Goal: Task Accomplishment & Management: Manage account settings

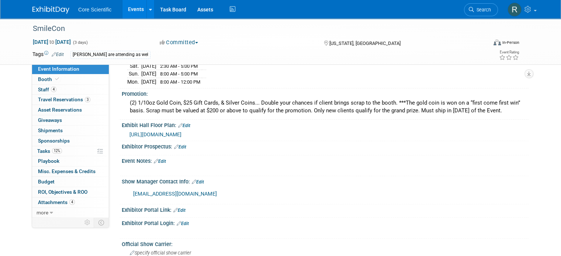
click at [181, 132] on span "https://smithbucklin.expocad.com/Events/25ada/index.html" at bounding box center [155, 135] width 52 height 6
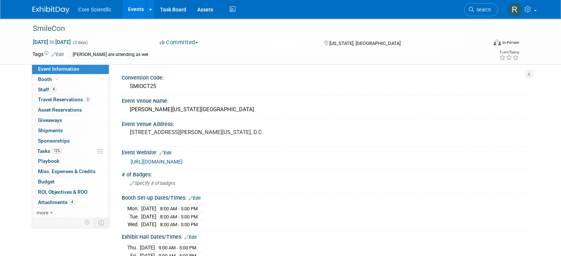
click at [160, 161] on link "[URL][DOMAIN_NAME]" at bounding box center [156, 162] width 52 height 6
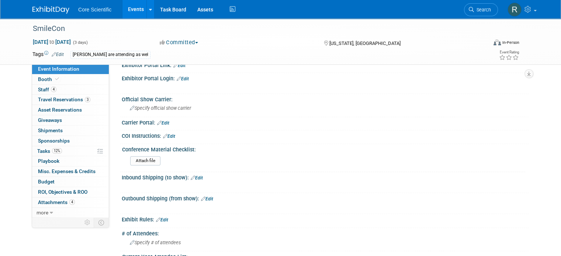
scroll to position [516, 0]
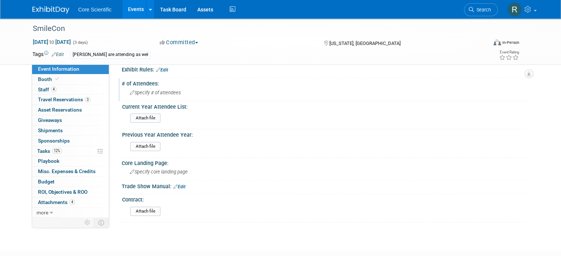
click at [156, 90] on span "Specify # of attendees" at bounding box center [155, 93] width 51 height 6
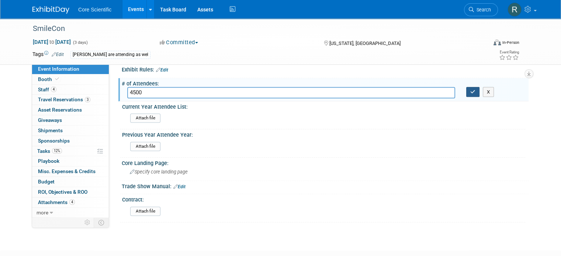
type input "4500"
click at [474, 87] on button "button" at bounding box center [472, 92] width 13 height 10
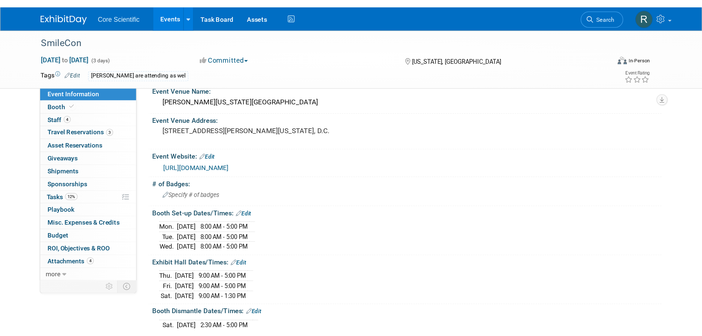
scroll to position [0, 0]
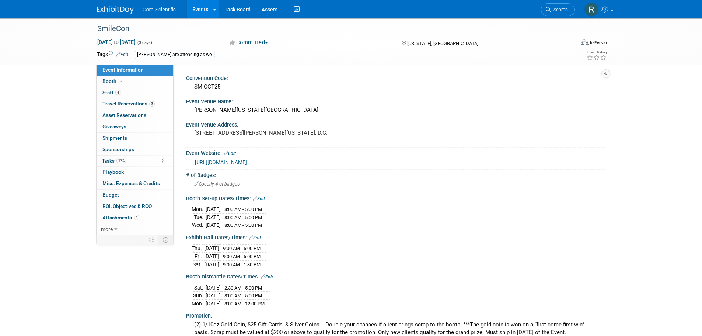
click at [113, 12] on img at bounding box center [115, 9] width 37 height 7
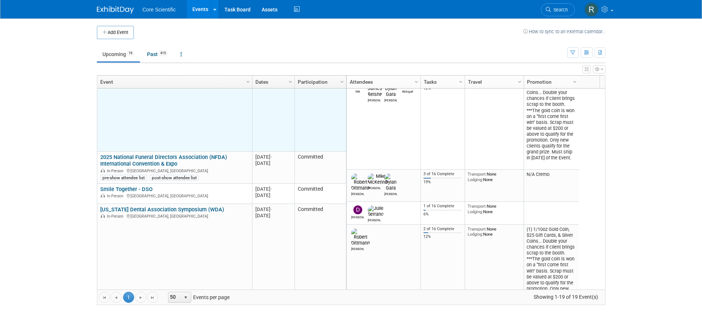
scroll to position [310, 0]
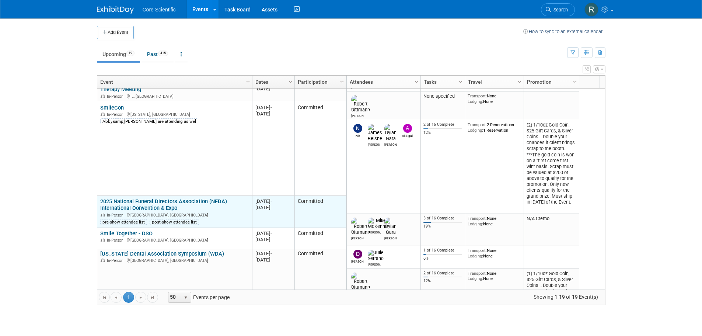
click at [145, 201] on link "2025 National Funeral Directors Association (NFDA) International Convention & E…" at bounding box center [163, 205] width 127 height 14
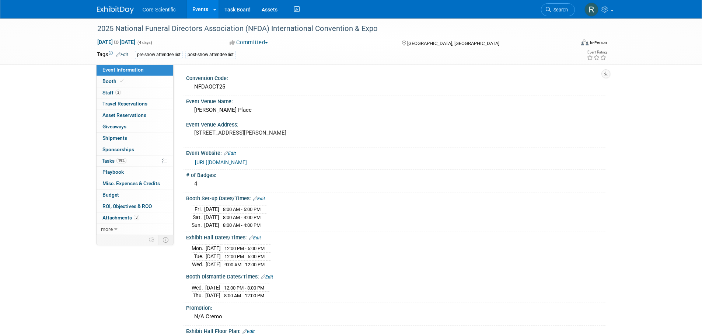
click at [105, 7] on img at bounding box center [115, 9] width 37 height 7
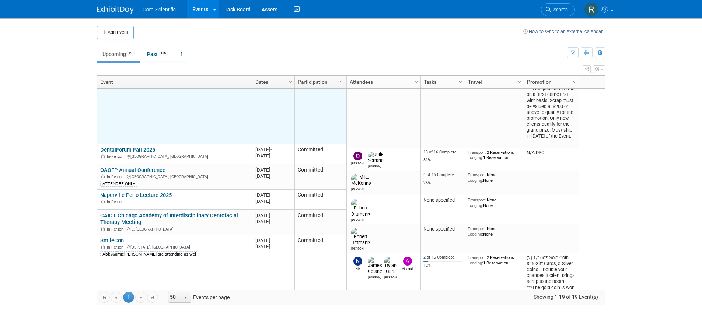
scroll to position [221, 0]
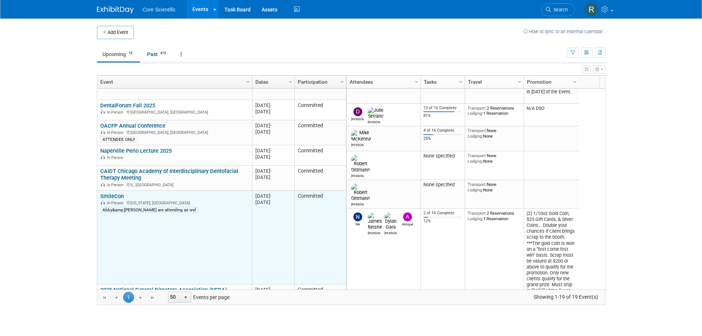
click at [119, 198] on link "SmileCon" at bounding box center [112, 196] width 24 height 7
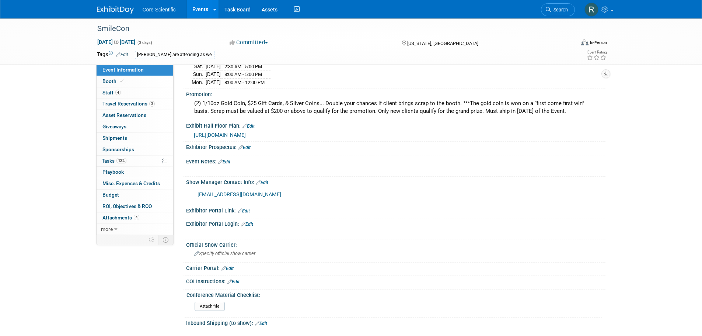
scroll to position [184, 0]
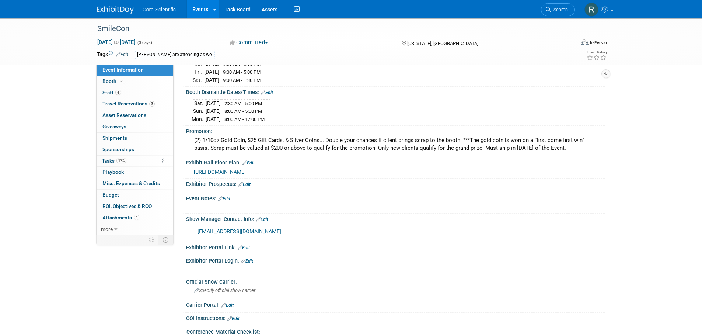
click at [225, 198] on link "Edit" at bounding box center [224, 198] width 12 height 5
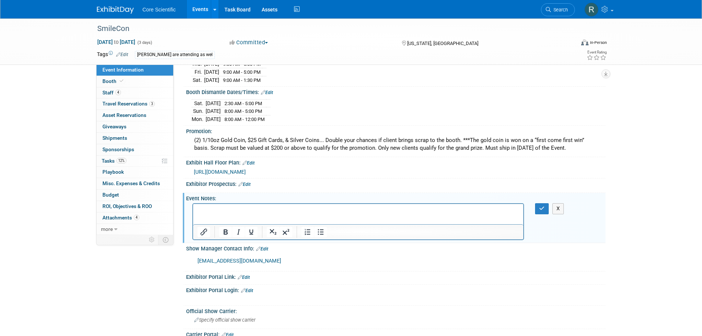
scroll to position [0, 0]
click at [222, 213] on p "Rich Text Area. Press ALT-0 for help." at bounding box center [358, 210] width 322 height 7
click at [319, 233] on icon "Bullet list" at bounding box center [320, 231] width 9 height 9
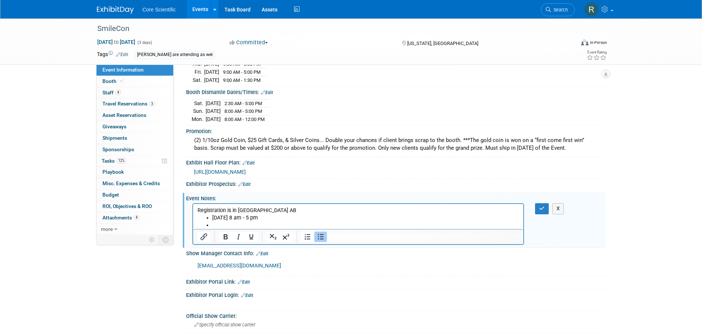
click at [232, 216] on li "[DATE] 8 am - 5 pm" at bounding box center [365, 217] width 307 height 7
click at [232, 221] on li "[DATE] 8 am - 5 pm" at bounding box center [365, 217] width 307 height 7
click at [231, 224] on li "Rich Text Area. Press ALT-0 for help." at bounding box center [365, 224] width 307 height 7
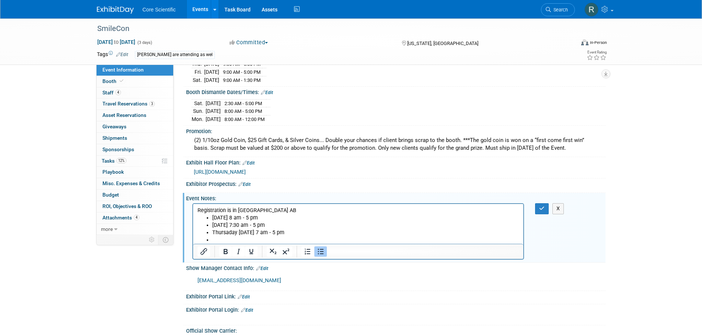
click at [227, 232] on li "Thursaday [DATE] 7 am - 5 pm" at bounding box center [365, 232] width 307 height 7
click at [230, 236] on li "[DATE] 7 am - 5 pm" at bounding box center [365, 232] width 307 height 7
click at [230, 241] on li "Rich Text Area. Press ALT-0 for help." at bounding box center [365, 239] width 307 height 7
click at [245, 240] on li "[DATE] &:30 am - 5 pm" at bounding box center [365, 239] width 307 height 7
click at [288, 238] on li "[DATE] 7:30 am - 5 pm" at bounding box center [365, 239] width 307 height 7
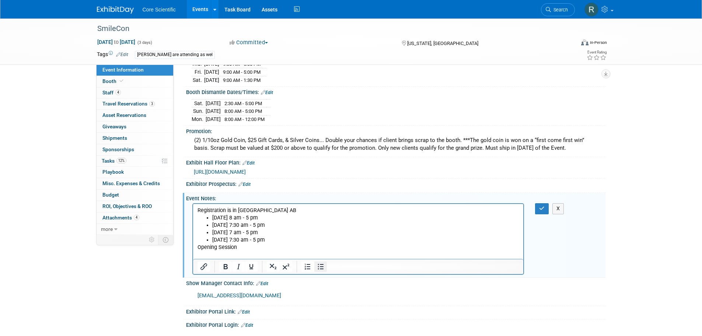
click at [322, 267] on icon "Bullet list" at bounding box center [321, 267] width 6 height 6
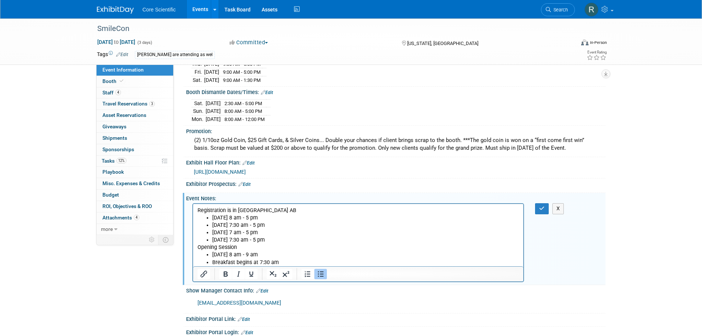
click at [285, 262] on li "Breakfast begins at 7:30 am" at bounding box center [365, 262] width 307 height 7
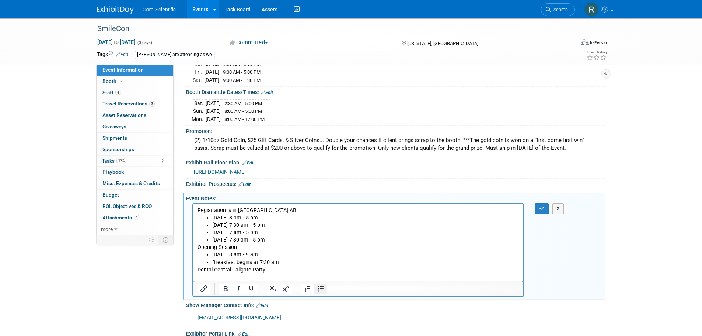
click at [322, 286] on icon "Bullet list" at bounding box center [321, 289] width 6 height 6
click at [290, 274] on li "[DATE] 12 - 1:30 pm" at bounding box center [365, 276] width 307 height 7
click at [280, 271] on p "Dental Central Tailgate Party" at bounding box center [358, 269] width 322 height 7
click at [322, 269] on p "Dental Central Tailgate Party (included in registration)" at bounding box center [358, 269] width 322 height 7
click at [290, 279] on li "[DATE] 12 - 1:30 pm" at bounding box center [365, 276] width 307 height 7
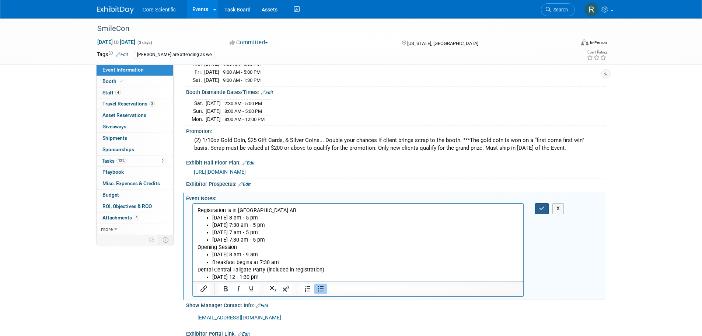
click at [542, 209] on icon "button" at bounding box center [542, 208] width 6 height 5
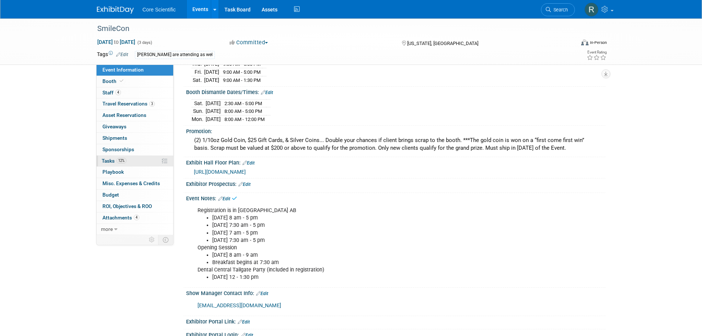
click at [121, 160] on span "12%" at bounding box center [121, 161] width 10 height 6
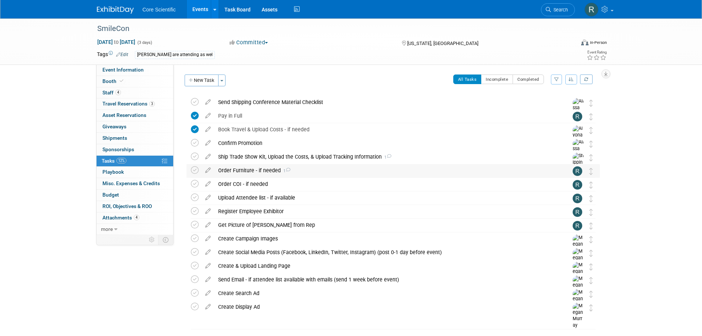
click at [268, 170] on div "Order Furniture - if needed 1" at bounding box center [385, 170] width 343 height 13
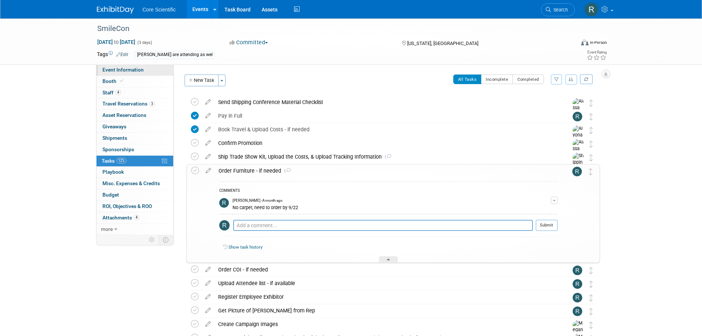
click at [130, 73] on link "Event Information" at bounding box center [135, 69] width 77 height 11
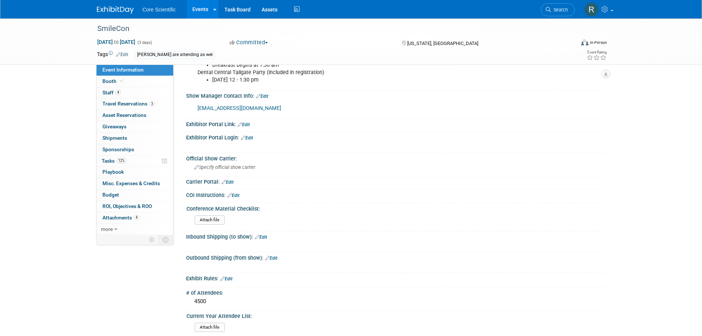
scroll to position [379, 0]
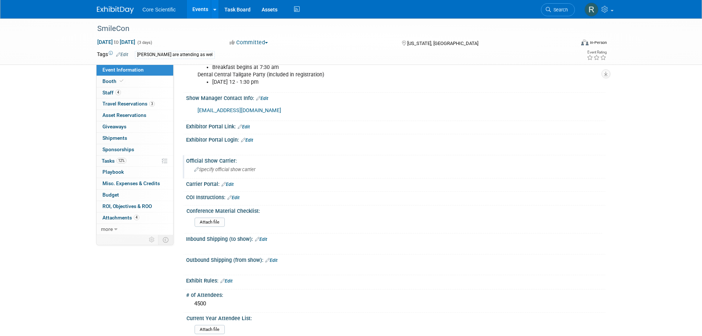
click at [234, 164] on div "Specify official show carrier" at bounding box center [396, 169] width 408 height 11
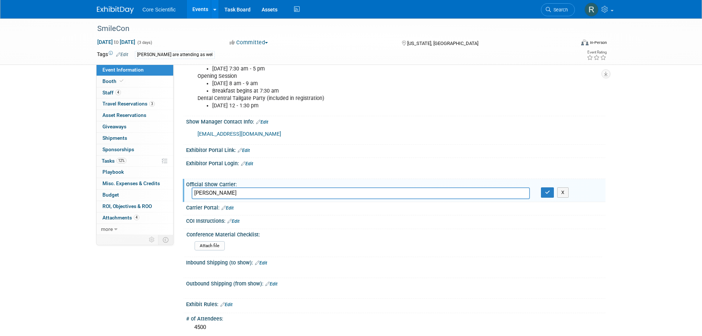
scroll to position [342, 0]
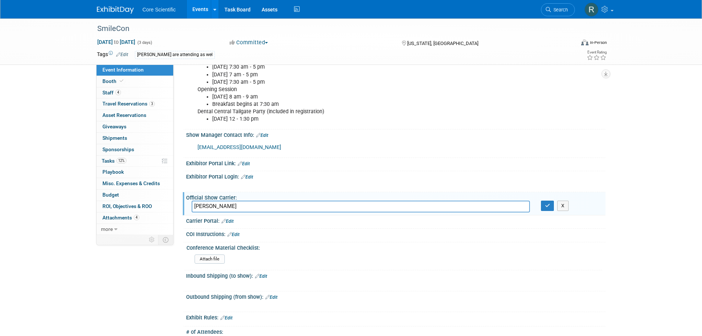
type input "[PERSON_NAME]"
click at [336, 260] on div "Attach file" at bounding box center [397, 260] width 405 height 12
click at [547, 206] on icon "button" at bounding box center [547, 205] width 5 height 5
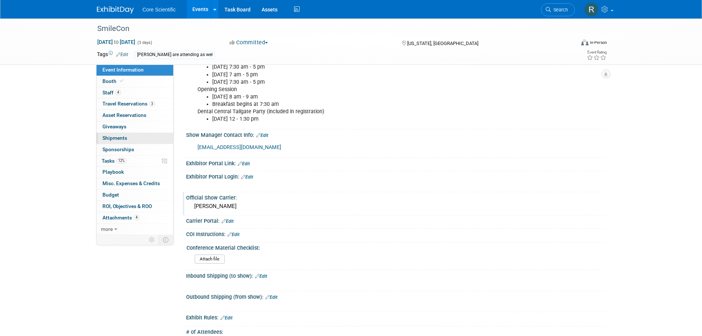
click at [131, 134] on link "0 Shipments 0" at bounding box center [135, 138] width 77 height 11
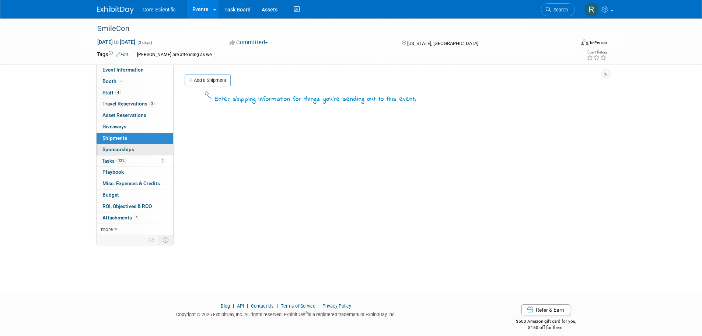
click at [131, 147] on span "Sponsorships 0" at bounding box center [118, 149] width 32 height 6
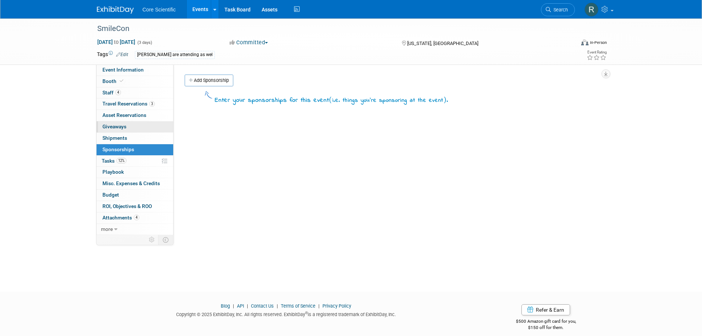
click at [135, 132] on link "0 Giveaways 0" at bounding box center [135, 126] width 77 height 11
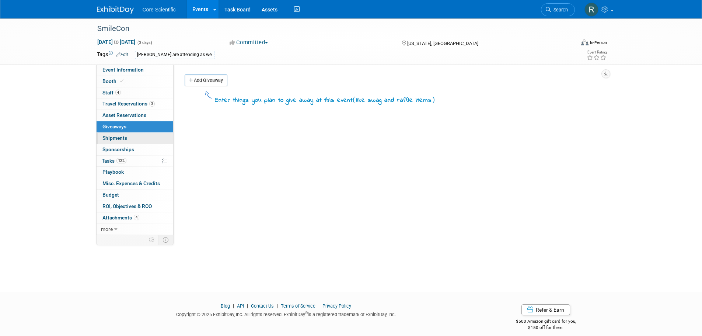
click at [143, 143] on link "0 Shipments 0" at bounding box center [135, 138] width 77 height 11
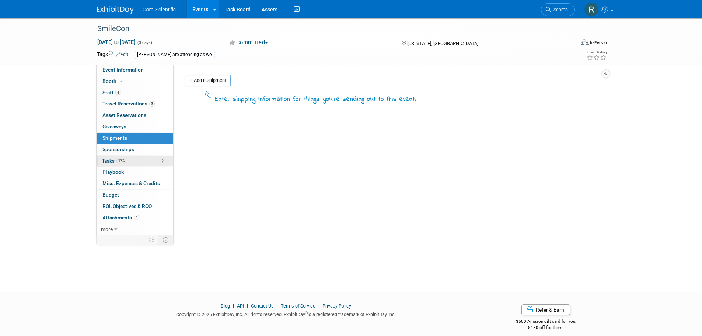
click at [137, 160] on link "12% Tasks 12%" at bounding box center [135, 161] width 77 height 11
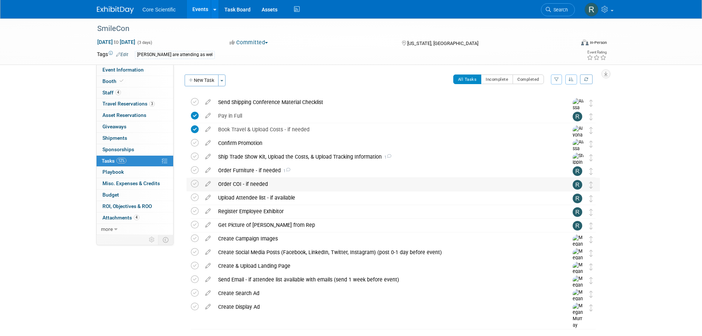
click at [247, 184] on div "Order COI - if needed" at bounding box center [385, 184] width 343 height 13
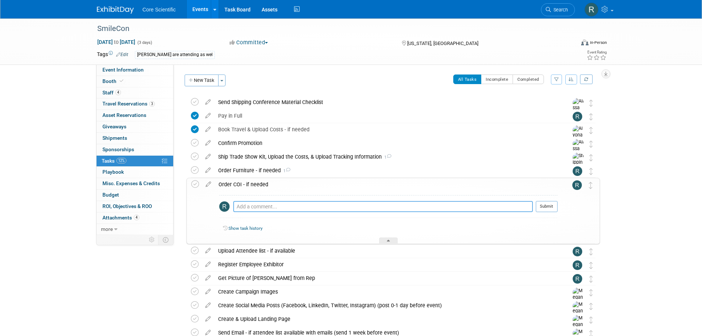
click at [255, 205] on textarea at bounding box center [383, 206] width 300 height 11
type textarea "REQUIRED"
click at [544, 204] on button "Submit" at bounding box center [547, 206] width 22 height 11
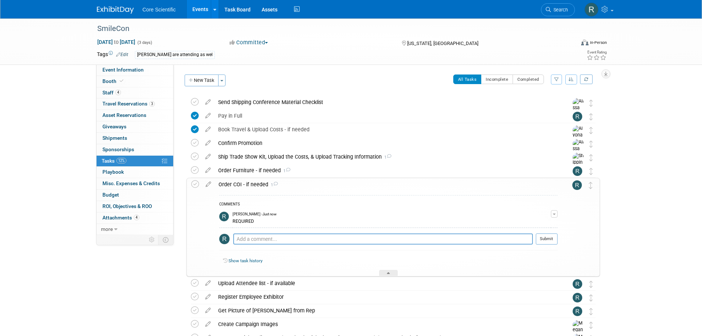
click at [273, 185] on icon at bounding box center [275, 184] width 5 height 4
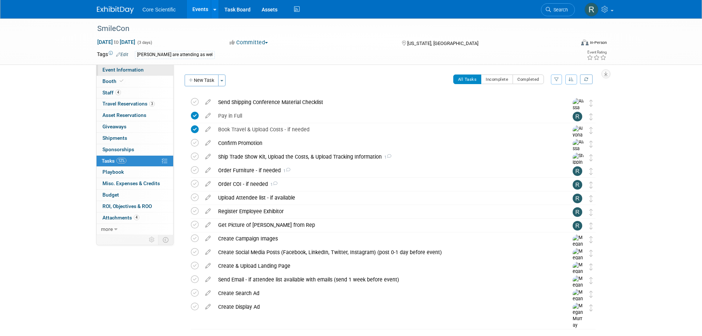
click at [151, 66] on link "Event Information" at bounding box center [135, 69] width 77 height 11
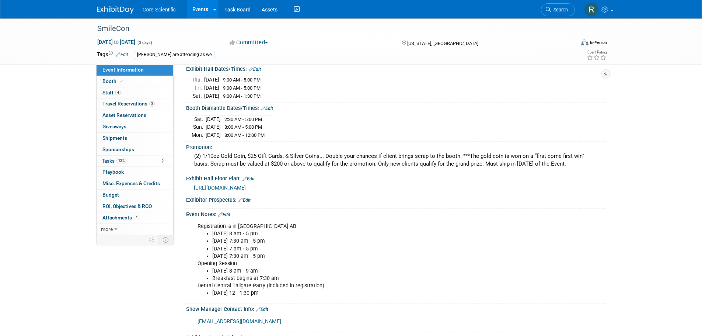
scroll to position [184, 0]
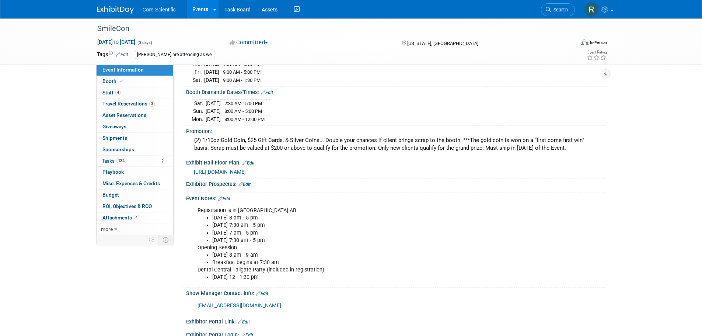
click at [230, 196] on link "Edit" at bounding box center [224, 198] width 12 height 5
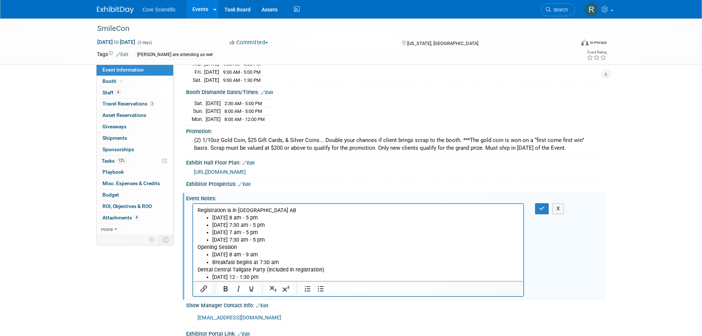
scroll to position [0, 0]
click at [311, 276] on li "[DATE] 12 - 1:30 pm" at bounding box center [365, 276] width 307 height 7
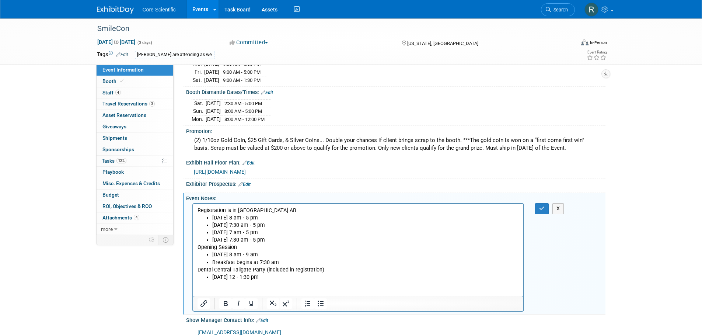
scroll to position [221, 0]
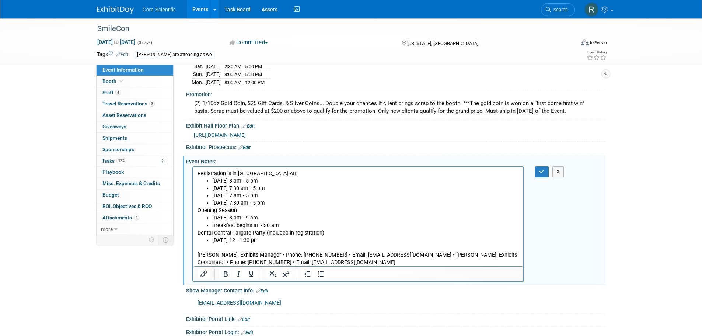
click at [623, 261] on div "SmileCon [DATE] to [DATE] (3 days) [DATE] to [DATE] Committed Committed Conside…" at bounding box center [351, 219] width 702 height 844
click at [471, 313] on div "Exhibitor Portal Link: Edit" at bounding box center [395, 318] width 419 height 10
click at [542, 172] on icon "button" at bounding box center [542, 171] width 6 height 5
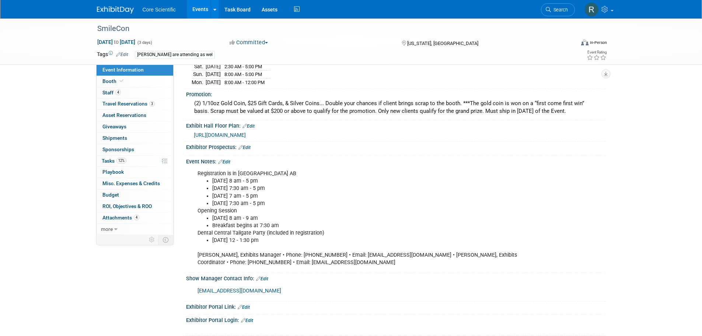
click at [226, 161] on link "Edit" at bounding box center [224, 161] width 12 height 5
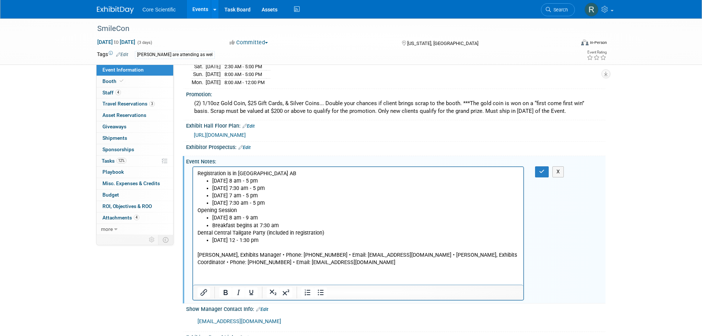
scroll to position [0, 0]
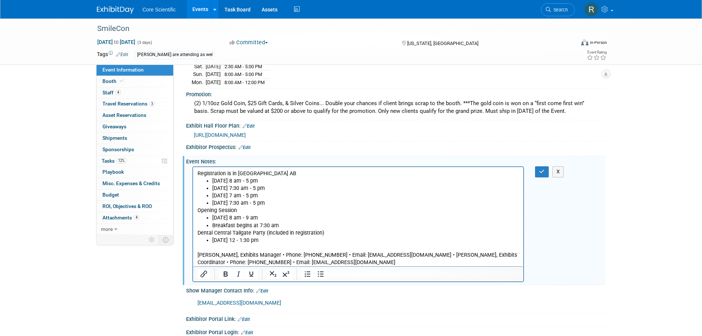
drag, startPoint x: 160, startPoint y: 98, endPoint x: 353, endPoint y: 264, distance: 254.3
click at [353, 266] on div at bounding box center [358, 273] width 331 height 15
click at [353, 264] on p "[PERSON_NAME], Exhibits Manager • Phone: [PHONE_NUMBER] • Email: [EMAIL_ADDRESS…" at bounding box center [358, 255] width 322 height 22
click at [433, 255] on p "[PERSON_NAME], Exhibits Manager • Phone: [PHONE_NUMBER] • Email: [EMAIL_ADDRESS…" at bounding box center [358, 255] width 322 height 22
click at [434, 263] on p "[PERSON_NAME], Exhibits Coordinator • Phone: [PHONE_NUMBER] • Email: [EMAIL_ADD…" at bounding box center [358, 262] width 322 height 7
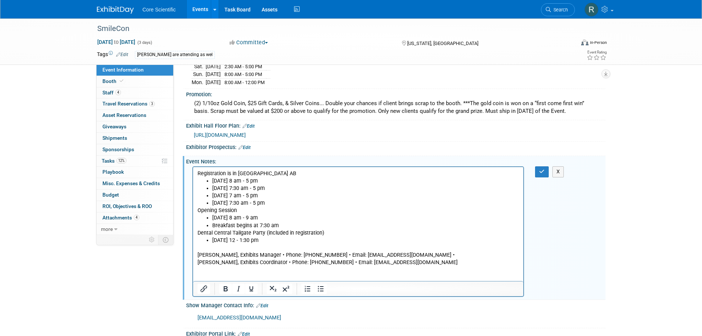
paste body "Rich Text Area. Press ALT-0 for help."
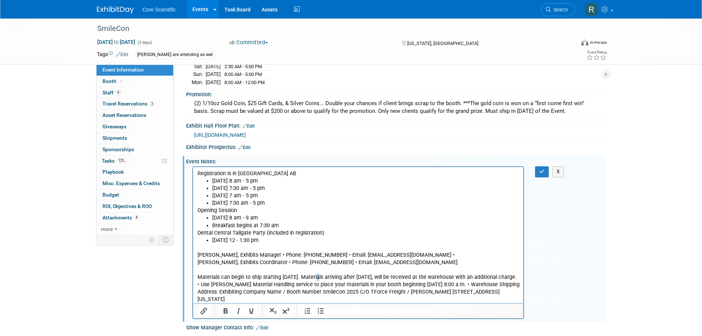
click at [317, 280] on p "Materials can begin to ship starting [DATE]. Materials arriving after [DATE], w…" at bounding box center [358, 287] width 322 height 29
click at [363, 287] on p "Materials can begin to ship starting [DATE]. Materials arriving after [DATE], w…" at bounding box center [358, 287] width 322 height 29
click at [428, 283] on p "Materials can begin to ship starting [DATE]. Materials arriving after [DATE], w…" at bounding box center [358, 287] width 322 height 29
click at [492, 279] on p "Materials can begin to ship starting [DATE]. Materials arriving after [DATE], w…" at bounding box center [358, 287] width 322 height 29
click at [282, 286] on p "Materials can begin to ship starting [DATE]. Materials arriving after [DATE], w…" at bounding box center [358, 287] width 322 height 29
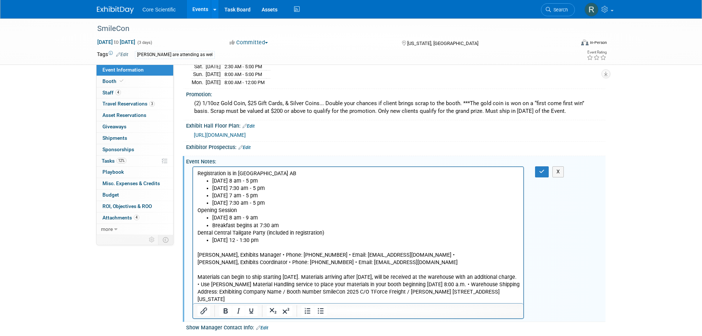
click at [319, 285] on p "Materials can begin to ship starting [DATE]. Materials arriving after [DATE], w…" at bounding box center [358, 287] width 322 height 29
click at [369, 281] on p "Materials can begin to ship starting [DATE]. Materials arriving after [DATE], w…" at bounding box center [358, 287] width 322 height 29
click at [423, 280] on p "Materials can begin to ship starting [DATE]. Materials arriving after [DATE], w…" at bounding box center [358, 287] width 322 height 29
click at [443, 283] on p "Materials can begin to ship starting [DATE]. Materials arriving after [DATE], w…" at bounding box center [358, 287] width 322 height 29
click at [471, 284] on p "Materials can begin to ship starting [DATE]. Materials arriving after [DATE], w…" at bounding box center [358, 287] width 322 height 29
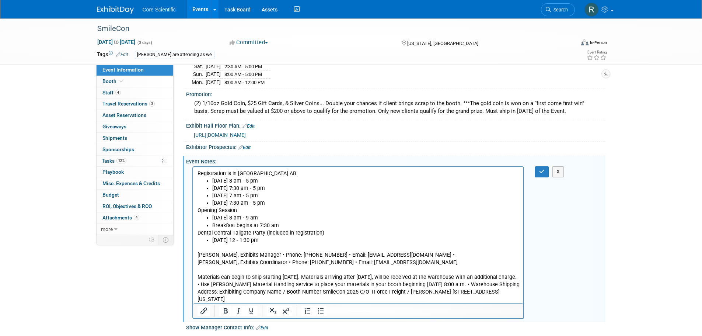
click at [502, 283] on p "Materials can begin to ship starting [DATE]. Materials arriving after [DATE], w…" at bounding box center [358, 287] width 322 height 29
click at [475, 284] on p "Materials can begin to ship starting [DATE]. Materials arriving after [DATE], w…" at bounding box center [358, 287] width 322 height 29
click at [514, 279] on p "Materials can begin to ship starting [DATE]. Materials arriving after [DATE], w…" at bounding box center [358, 287] width 322 height 29
click at [517, 278] on p "Materials can begin to ship starting [DATE]. Materials arriving after [DATE], w…" at bounding box center [358, 287] width 322 height 29
click at [477, 286] on p "• Use [PERSON_NAME] Material Handling service to place your materials in your b…" at bounding box center [358, 292] width 322 height 22
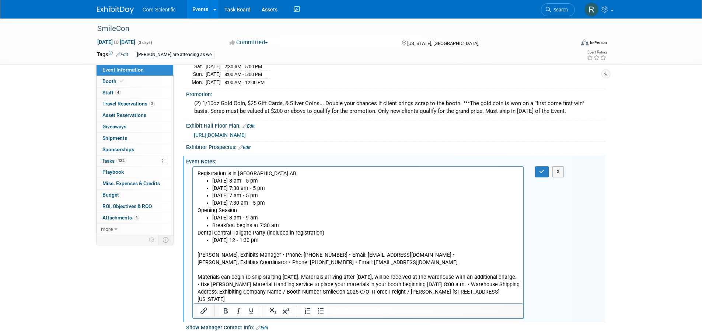
click at [474, 285] on p "• Use [PERSON_NAME] Material Handling service to place your materials in your b…" at bounding box center [358, 292] width 322 height 22
click at [476, 285] on p "• Use [PERSON_NAME] Material Handling service to place your materials in your b…" at bounding box center [358, 292] width 322 height 22
click at [272, 292] on p "• Warehouse Shipping Address: Exhibiting Company Name / Booth Number SmileCon 2…" at bounding box center [358, 295] width 322 height 15
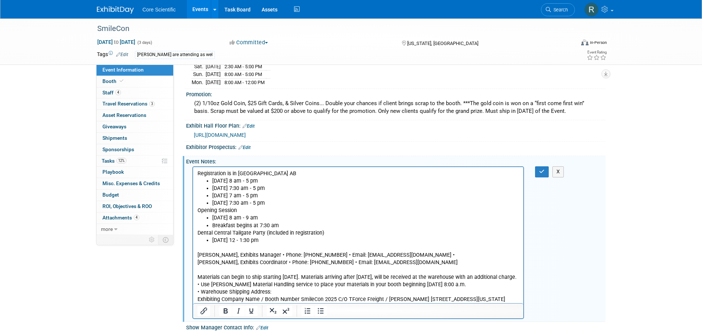
click at [618, 273] on div "SmileCon [DATE] to [DATE] (3 days) [DATE] to [DATE] Committed Committed Conside…" at bounding box center [351, 237] width 702 height 880
click at [542, 169] on icon "button" at bounding box center [542, 171] width 6 height 5
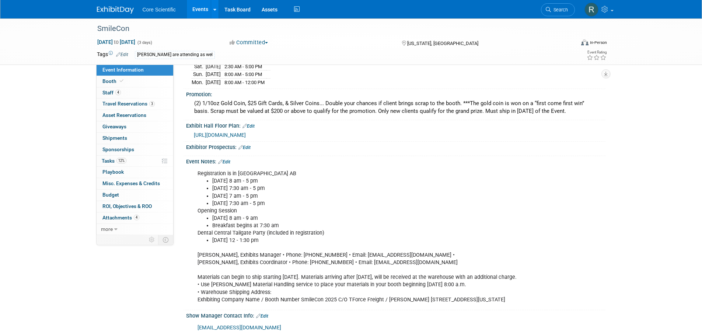
click at [229, 159] on link "Edit" at bounding box center [224, 161] width 12 height 5
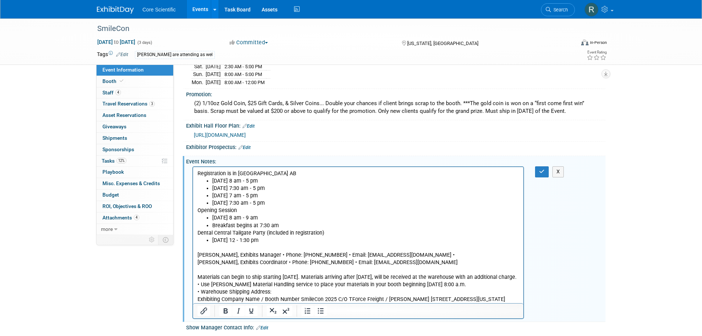
click at [519, 299] on body "Registration is in [GEOGRAPHIC_DATA] AB [DATE] 8 am - 5 pm [DATE] 7:30 am - 5 p…" at bounding box center [358, 236] width 323 height 133
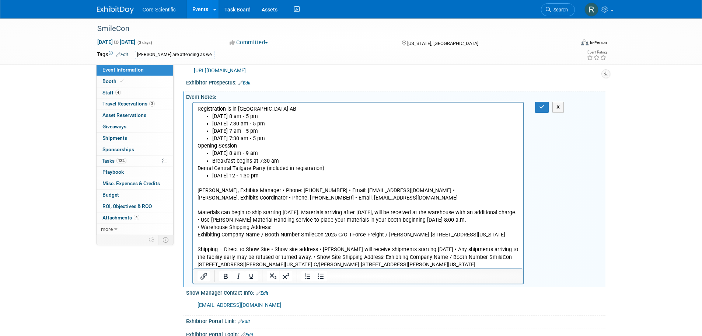
scroll to position [295, 0]
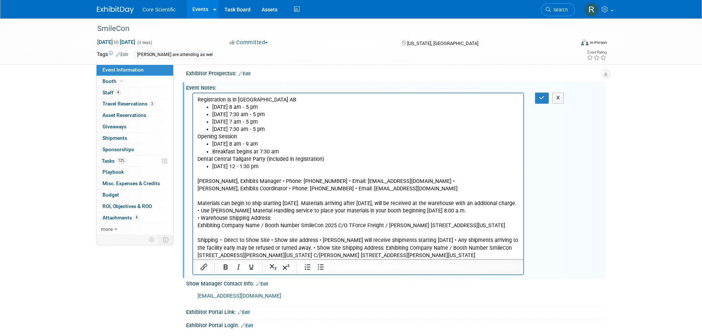
click at [269, 241] on p "Shipping – Direct to Show Site • Show site address • [PERSON_NAME] will receive…" at bounding box center [358, 248] width 322 height 22
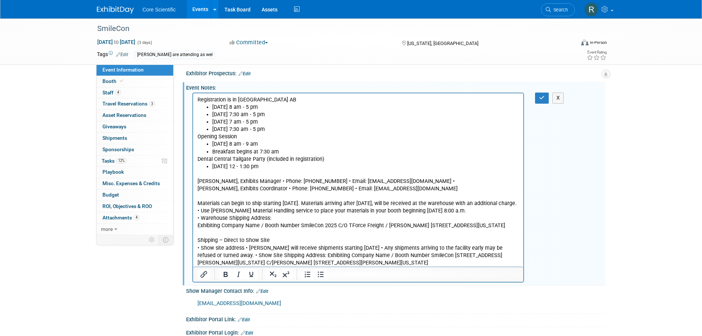
click at [245, 249] on p "• Show site address • [PERSON_NAME] will receive shipments starting [DATE] • An…" at bounding box center [358, 255] width 322 height 22
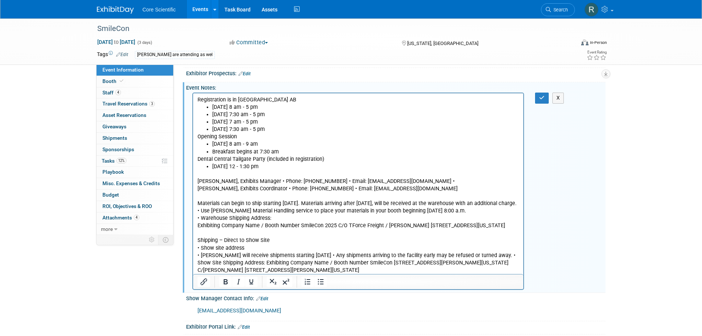
click at [199, 201] on p "[PERSON_NAME], Exhibits Manager • Phone: [PHONE_NUMBER] • Email: [EMAIL_ADDRESS…" at bounding box center [358, 199] width 322 height 59
click at [209, 198] on p "[PERSON_NAME], Exhibits Manager • Phone: [PHONE_NUMBER] • Email: [EMAIL_ADDRESS…" at bounding box center [358, 199] width 322 height 59
click at [218, 231] on p "Rich Text Area. Press ALT-0 for help." at bounding box center [358, 232] width 322 height 7
click at [222, 195] on p "Materials can begin to ship starting [DATE]. Materials arriving after [DATE], w…" at bounding box center [358, 210] width 322 height 37
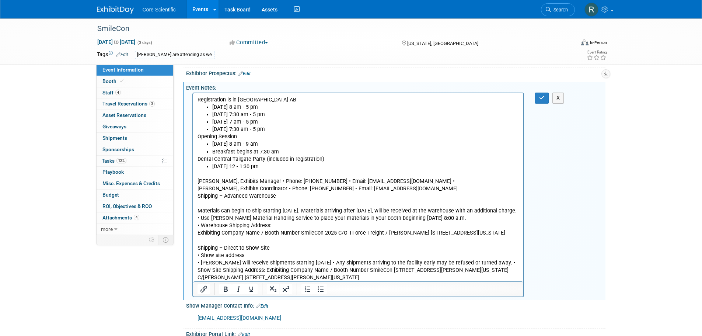
click at [198, 196] on p "Shipping – Advanced Warehouse" at bounding box center [358, 195] width 322 height 7
click at [312, 241] on p "Rich Text Area. Press ALT-0 for help." at bounding box center [358, 240] width 322 height 7
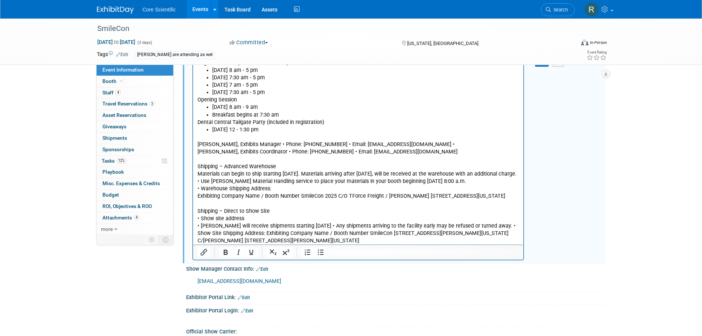
click at [315, 240] on p "• [PERSON_NAME] will receive shipments starting [DATE] • Any shipments arriving…" at bounding box center [358, 233] width 322 height 22
click at [313, 226] on p "• [PERSON_NAME] will receive shipments starting [DATE] • Any shipments arriving…" at bounding box center [358, 233] width 322 height 22
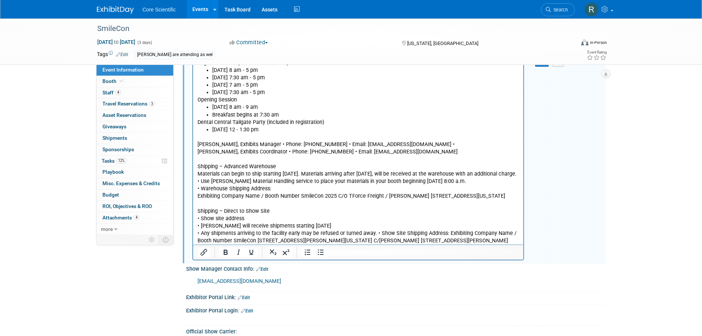
click at [375, 234] on p "• Any shipments arriving to the facility early may be refused or turned away. •…" at bounding box center [358, 241] width 322 height 22
click at [373, 234] on p "• Any shipments arriving to the facility early may be refused or turned away. •…" at bounding box center [358, 241] width 322 height 22
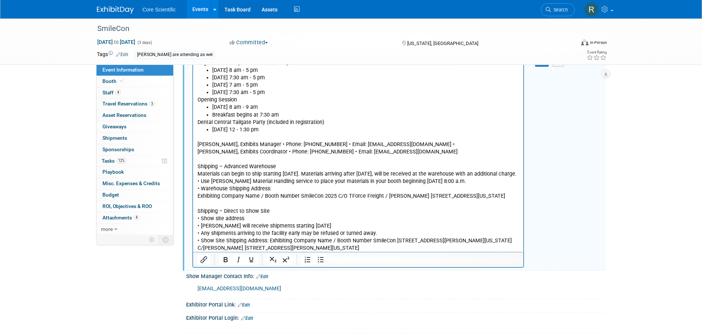
click at [268, 241] on p "• Show Site Shipping Address: Exhibiting Company Name / Booth Number SmileCon […" at bounding box center [358, 244] width 322 height 15
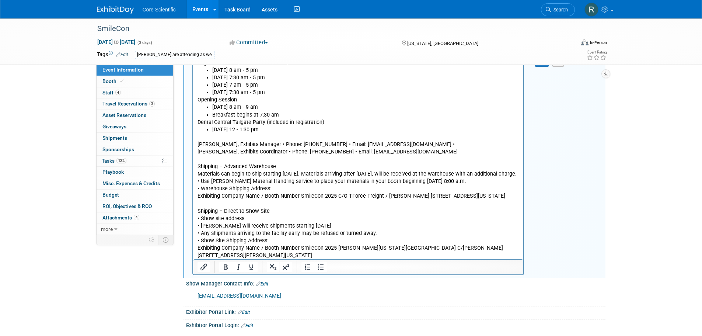
click at [301, 247] on p "Exhibiting Company Name / Booth Number SmileCon 2025 [PERSON_NAME][US_STATE][GE…" at bounding box center [358, 251] width 322 height 15
click at [329, 256] on p "SmileCon 2025 [PERSON_NAME][US_STATE][GEOGRAPHIC_DATA] C/[PERSON_NAME] [STREET_…" at bounding box center [358, 255] width 322 height 7
click at [331, 257] on p "SmileCon 2025 [PERSON_NAME][US_STATE][GEOGRAPHIC_DATA] C/[PERSON_NAME] [STREET_…" at bounding box center [358, 255] width 322 height 7
click at [330, 257] on p "SmileCon 2025 [PERSON_NAME][US_STATE][GEOGRAPHIC_DATA] C/[PERSON_NAME] [STREET_…" at bounding box center [358, 255] width 322 height 7
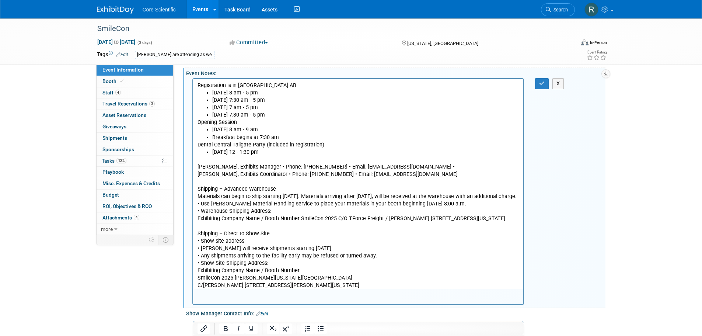
scroll to position [258, 0]
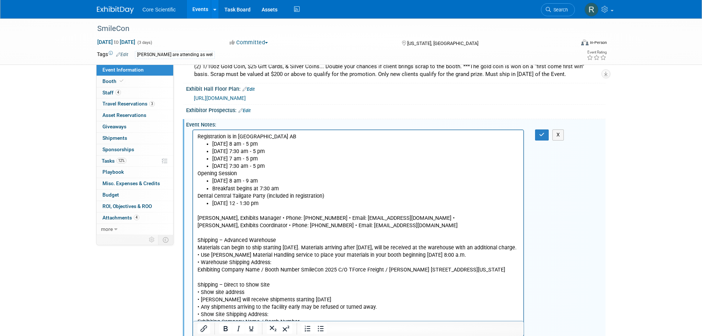
click at [300, 271] on p "Materials can begin to ship starting [DATE]. Materials arriving after [DATE], w…" at bounding box center [358, 258] width 322 height 29
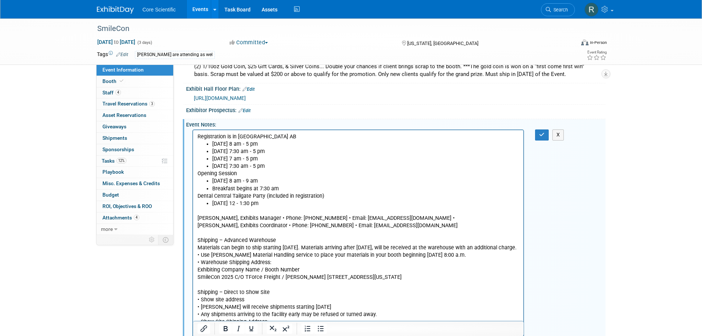
click at [233, 278] on p "SmileCon 2025 C/O TForce Freight / [PERSON_NAME] [STREET_ADDRESS][US_STATE]" at bounding box center [358, 276] width 322 height 7
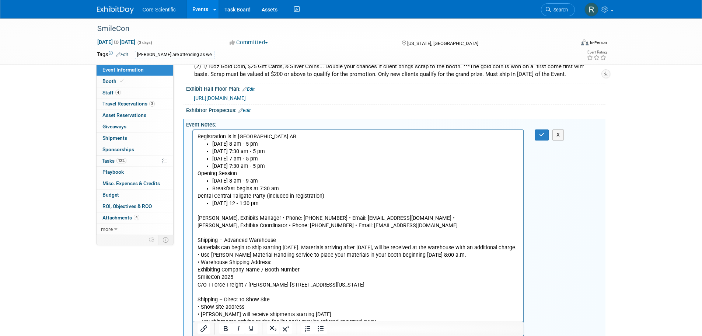
click at [269, 286] on p "C/O TForce Freight / [PERSON_NAME] [STREET_ADDRESS][US_STATE]" at bounding box center [358, 284] width 322 height 7
click at [251, 292] on p "[STREET_ADDRESS][US_STATE]" at bounding box center [358, 292] width 322 height 7
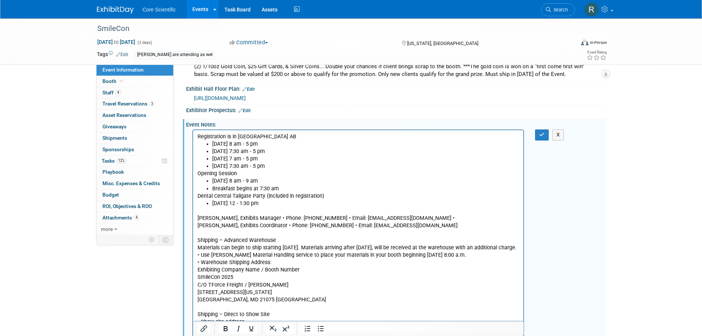
click at [244, 302] on p "[GEOGRAPHIC_DATA], MD 21075 [GEOGRAPHIC_DATA]" at bounding box center [358, 299] width 322 height 7
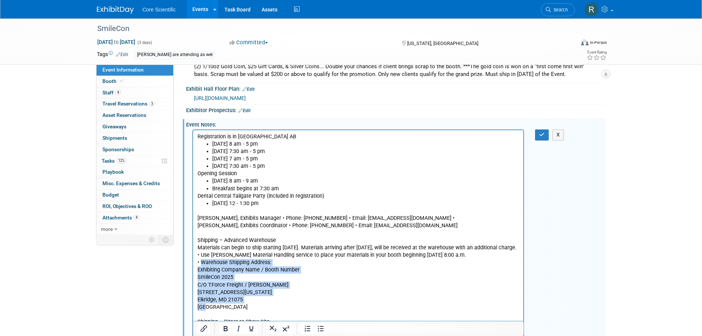
drag, startPoint x: 200, startPoint y: 264, endPoint x: 256, endPoint y: 306, distance: 70.2
click at [256, 306] on body "Registration is in [GEOGRAPHIC_DATA] AB [DATE] 8 am - 5 pm [DATE] 7:30 am - 5 p…" at bounding box center [358, 255] width 323 height 244
click at [227, 328] on icon "Bold" at bounding box center [225, 328] width 9 height 9
click at [321, 291] on p "[STREET_ADDRESS][US_STATE]" at bounding box center [358, 292] width 322 height 7
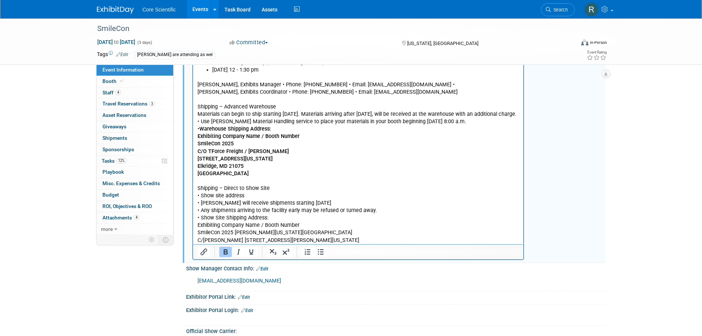
scroll to position [405, 0]
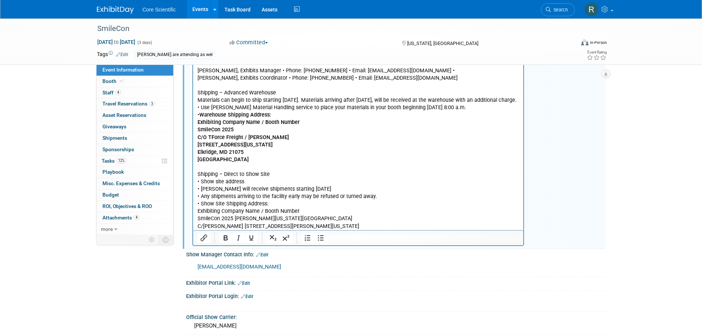
click at [234, 218] on p "SmileCon 2025 [PERSON_NAME][US_STATE][GEOGRAPHIC_DATA]" at bounding box center [358, 218] width 322 height 7
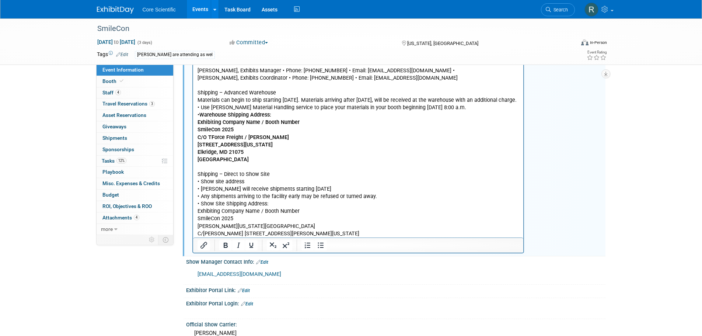
click at [229, 234] on p "C/[PERSON_NAME] [STREET_ADDRESS][PERSON_NAME][US_STATE]" at bounding box center [358, 233] width 322 height 7
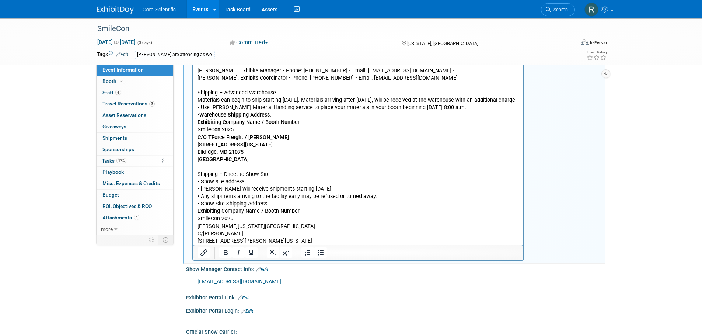
click at [253, 241] on p "[STREET_ADDRESS][PERSON_NAME][US_STATE]" at bounding box center [358, 241] width 322 height 7
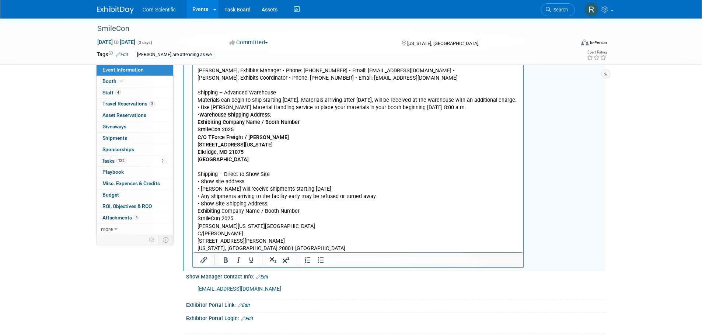
click at [253, 249] on p "[US_STATE], [GEOGRAPHIC_DATA] 20001 [GEOGRAPHIC_DATA]" at bounding box center [358, 248] width 322 height 7
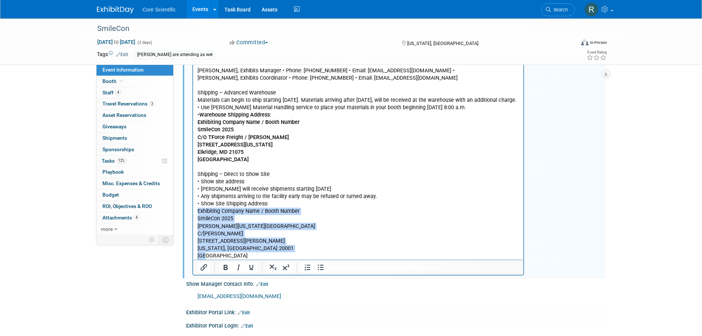
drag, startPoint x: 258, startPoint y: 257, endPoint x: 384, endPoint y: 195, distance: 140.4
click at [193, 214] on html "Registration is in [GEOGRAPHIC_DATA] AB [DATE] 8 am - 5 pm [DATE] 7:30 am - 5 p…" at bounding box center [358, 121] width 331 height 277
click at [225, 266] on icon "Bold" at bounding box center [225, 267] width 9 height 9
click at [312, 250] on p "[US_STATE], [GEOGRAPHIC_DATA] 20001" at bounding box center [358, 248] width 322 height 7
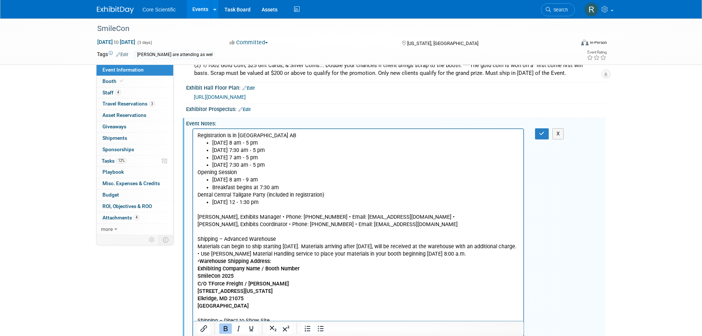
scroll to position [258, 0]
click at [541, 135] on icon "button" at bounding box center [542, 134] width 6 height 5
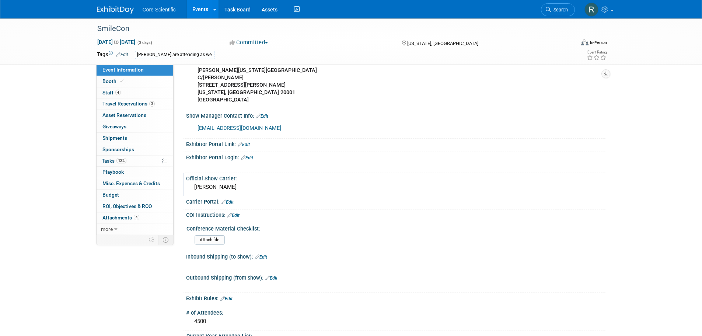
scroll to position [627, 0]
